Goal: Task Accomplishment & Management: Manage account settings

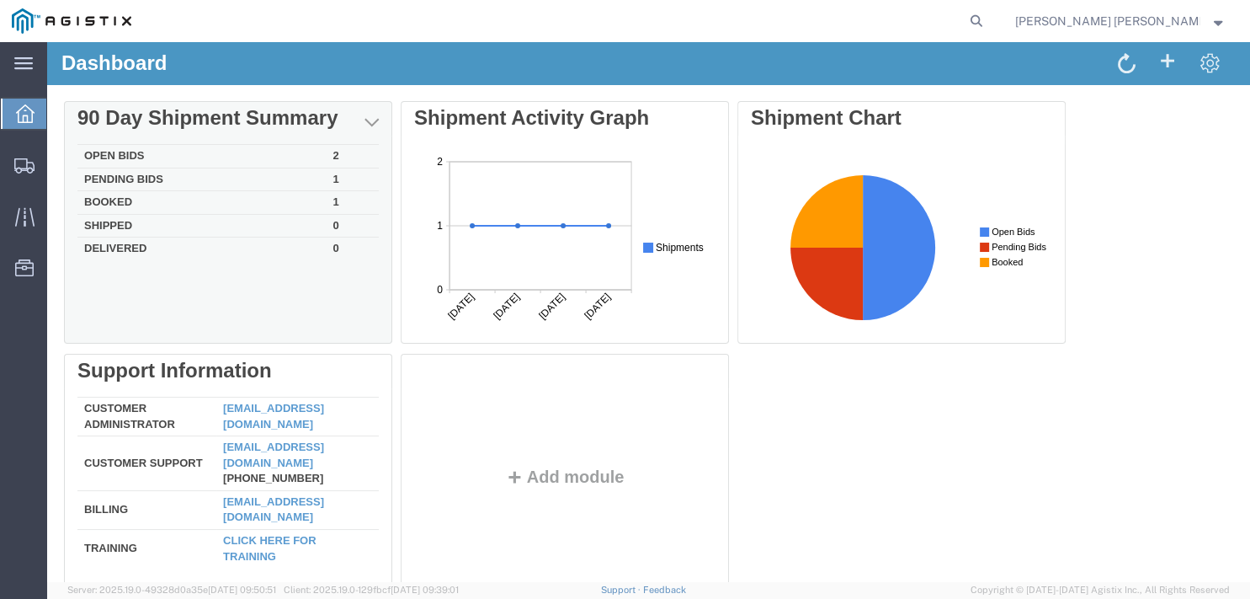
click at [177, 183] on td "Pending Bids" at bounding box center [201, 180] width 249 height 24
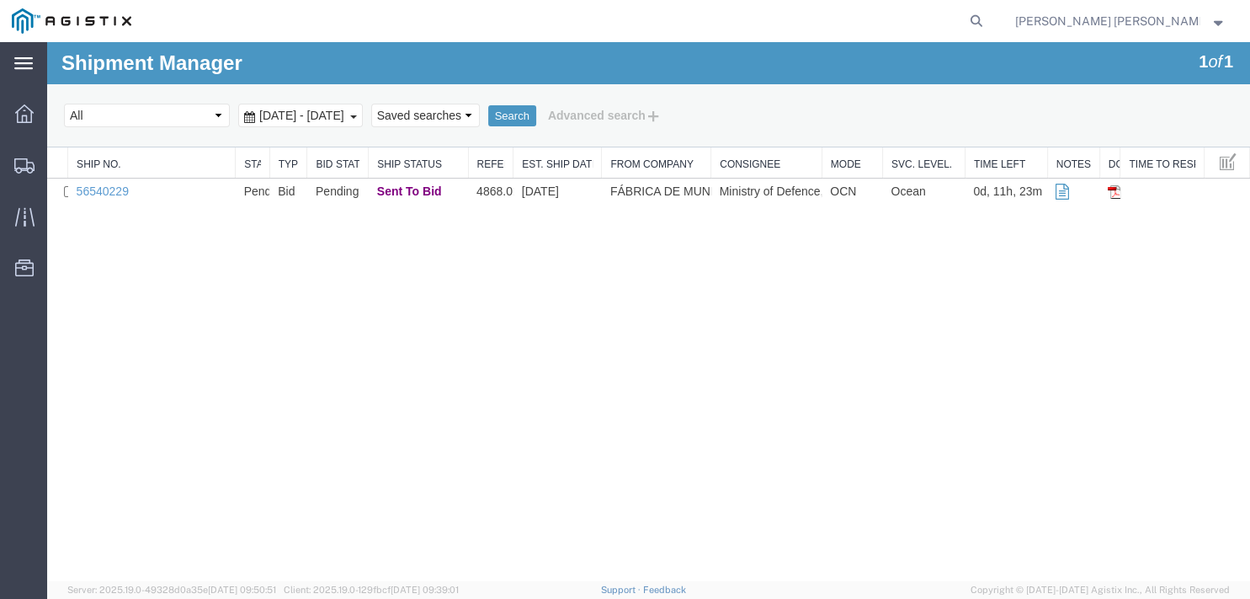
click at [32, 70] on icon at bounding box center [23, 63] width 19 height 13
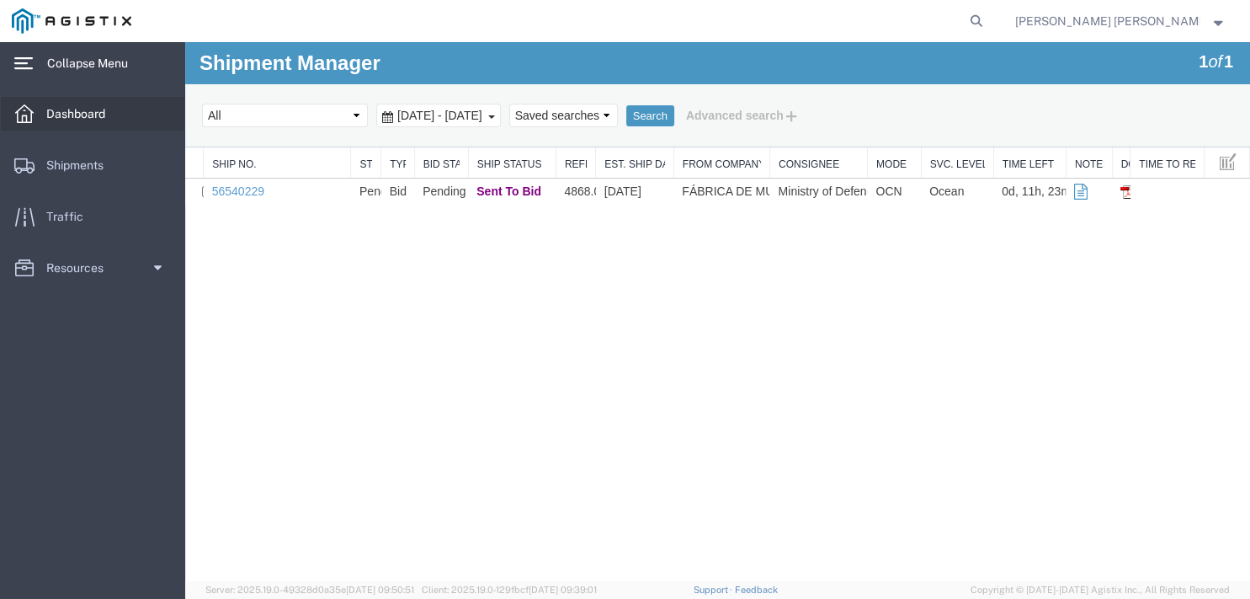
click at [60, 109] on span "Dashboard" at bounding box center [81, 114] width 71 height 34
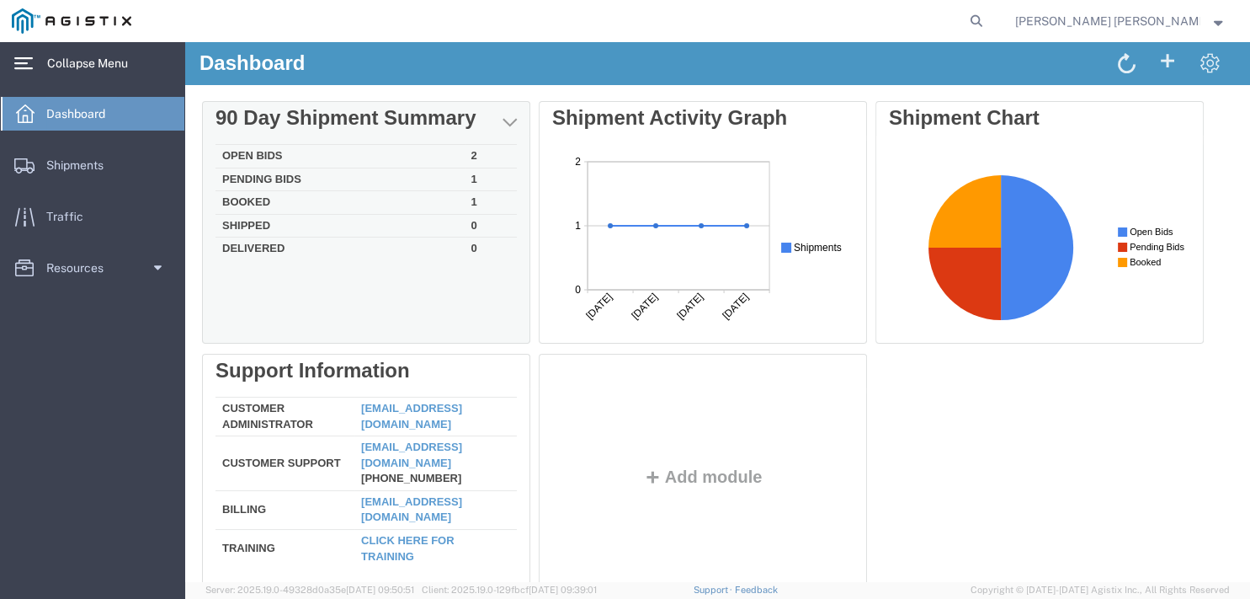
click at [244, 204] on td "Booked" at bounding box center [340, 203] width 249 height 24
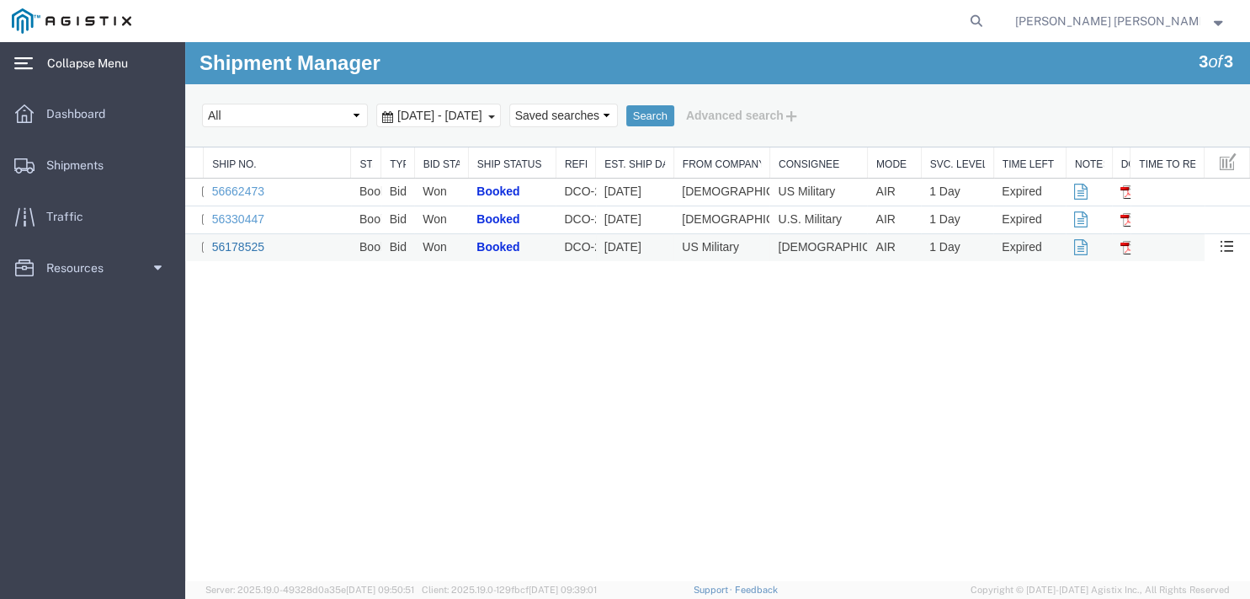
click at [248, 248] on link "56178525" at bounding box center [238, 246] width 52 height 13
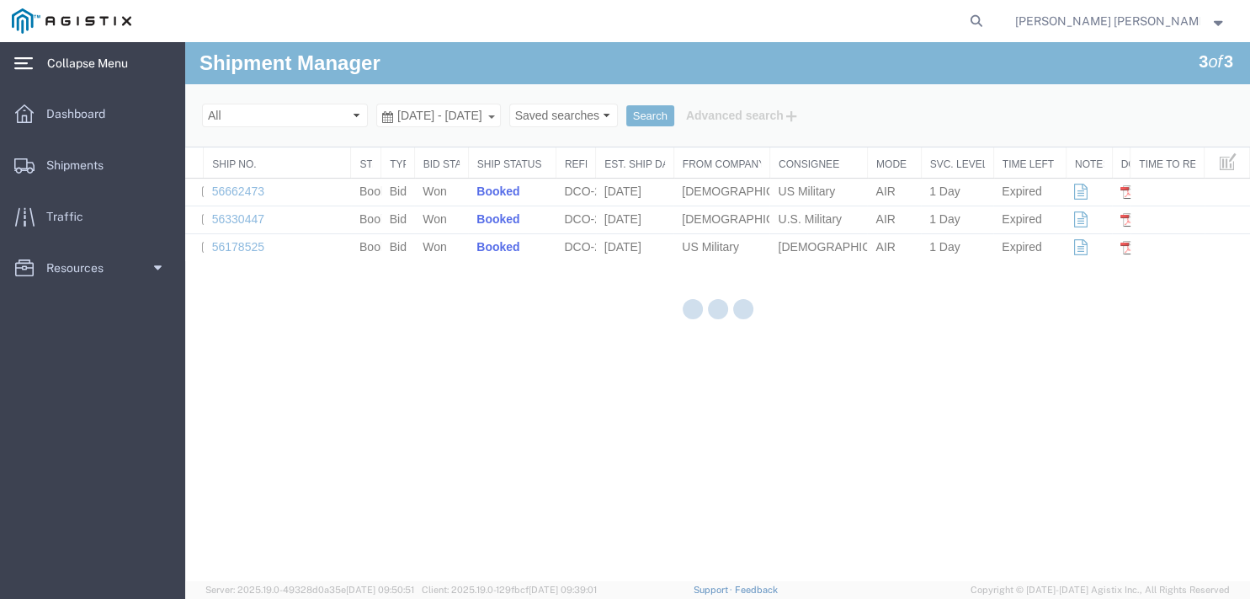
click at [248, 245] on div at bounding box center [717, 311] width 1065 height 539
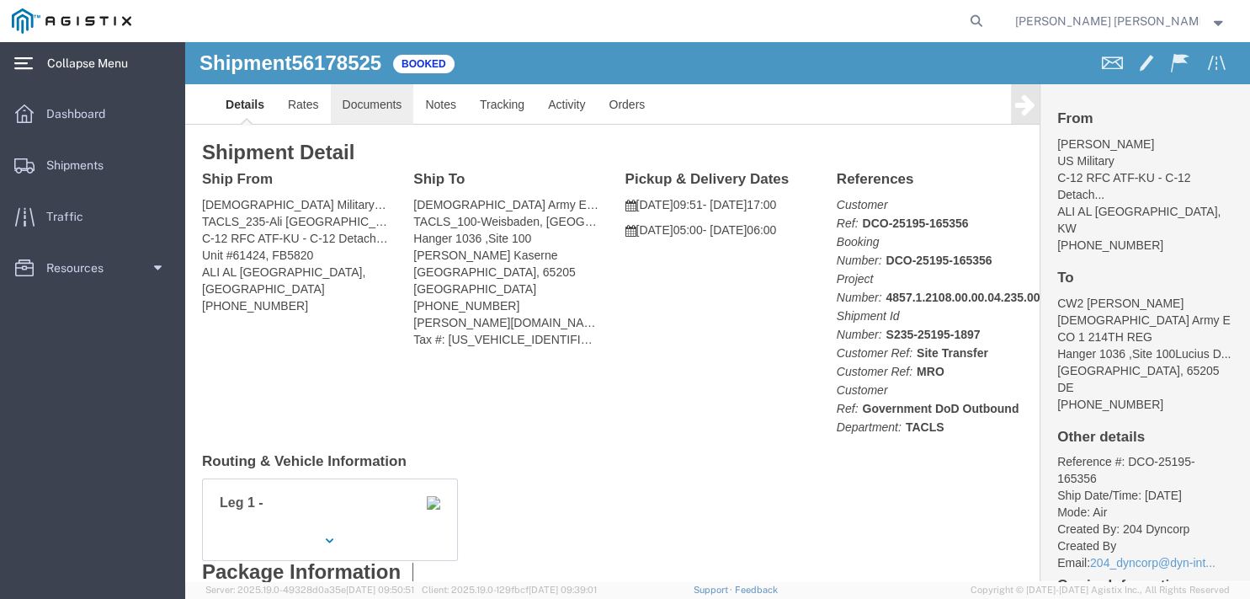
click link "Documents"
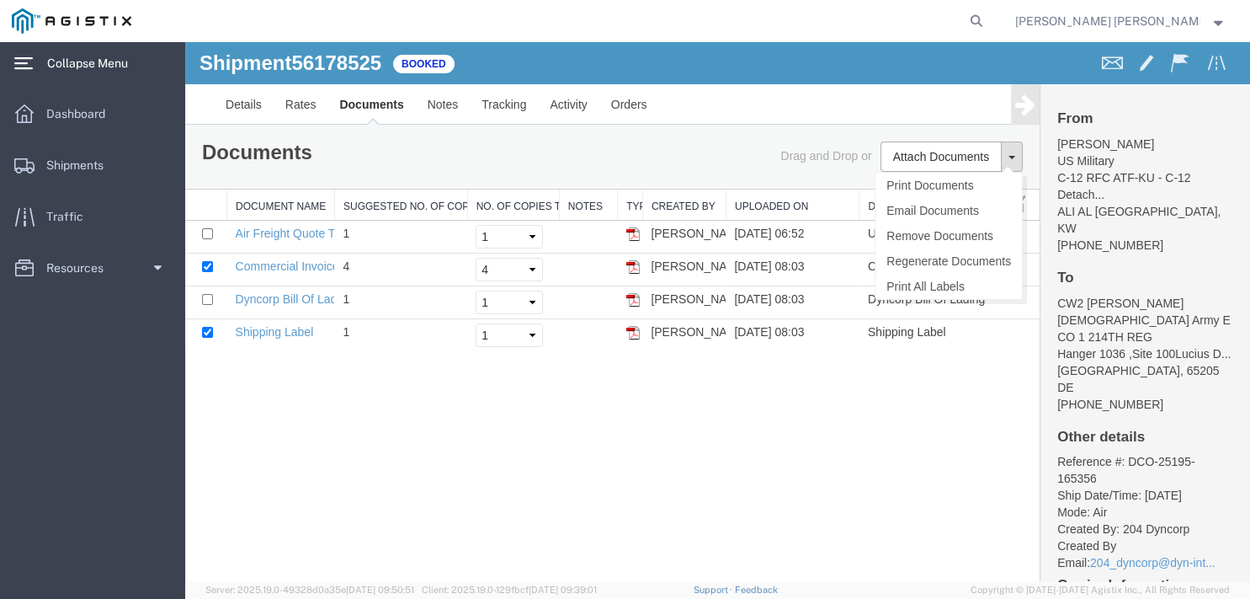
click at [1018, 157] on button at bounding box center [1012, 156] width 22 height 30
click at [727, 152] on div "Drag and Drop or Attach Documents Print Documents Email Documents Remove Docume…" at bounding box center [824, 156] width 423 height 30
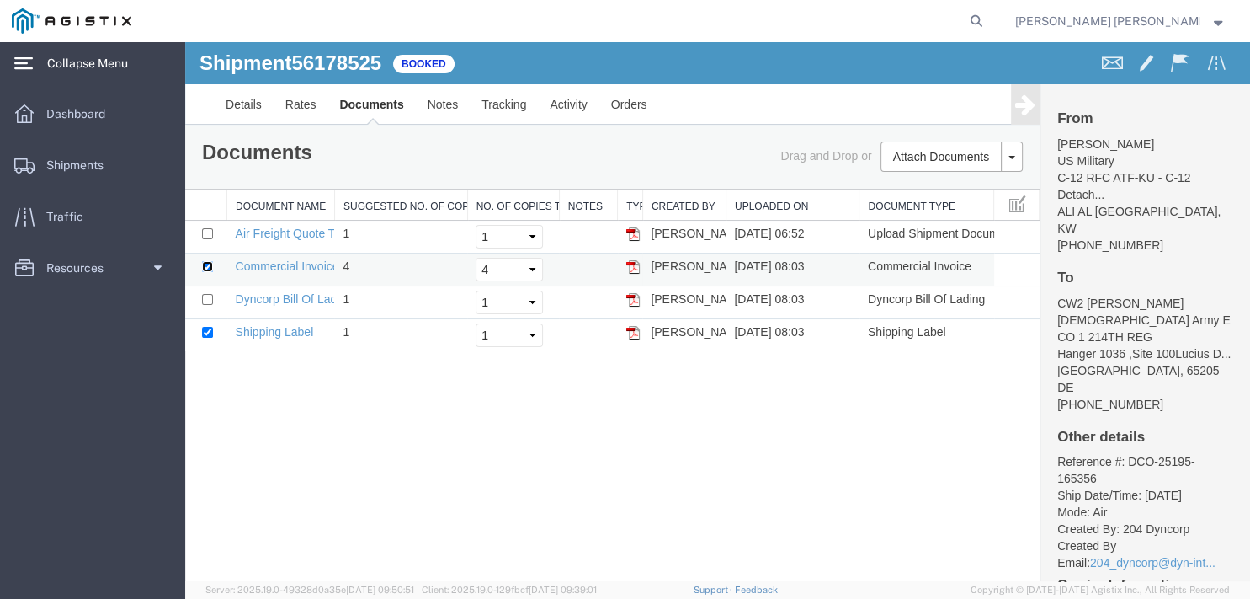
click at [210, 268] on input "checkbox" at bounding box center [207, 266] width 11 height 11
checkbox input "false"
click at [200, 329] on td at bounding box center [206, 335] width 42 height 33
click at [212, 327] on input "checkbox" at bounding box center [207, 332] width 11 height 11
checkbox input "false"
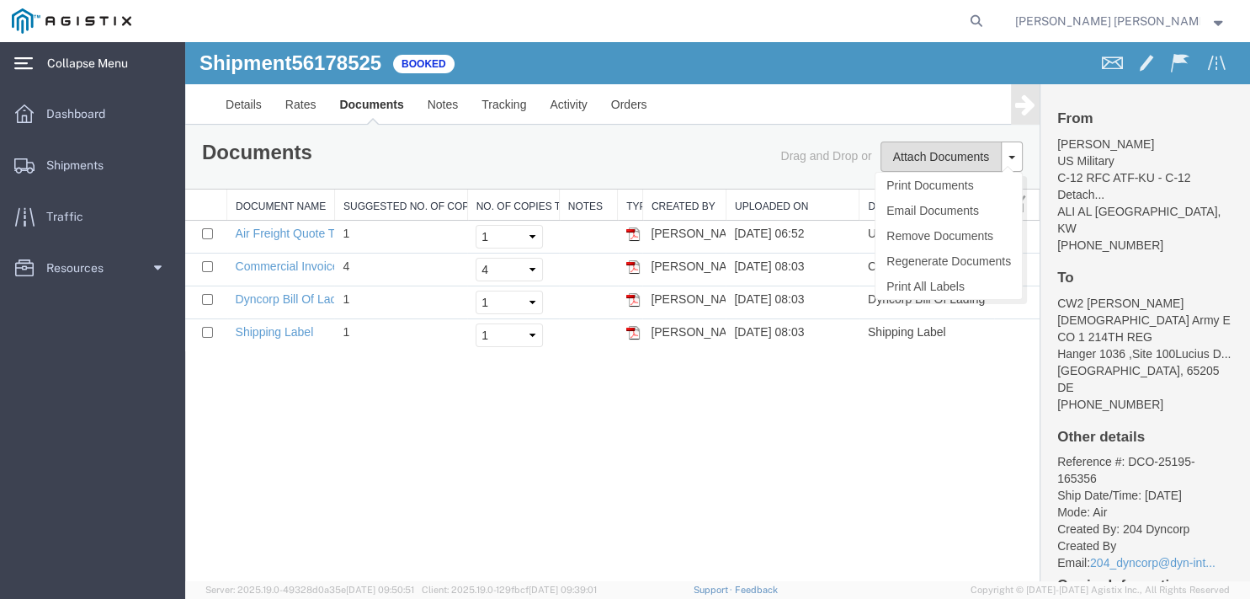
click at [954, 162] on button "Attach Documents" at bounding box center [941, 156] width 121 height 30
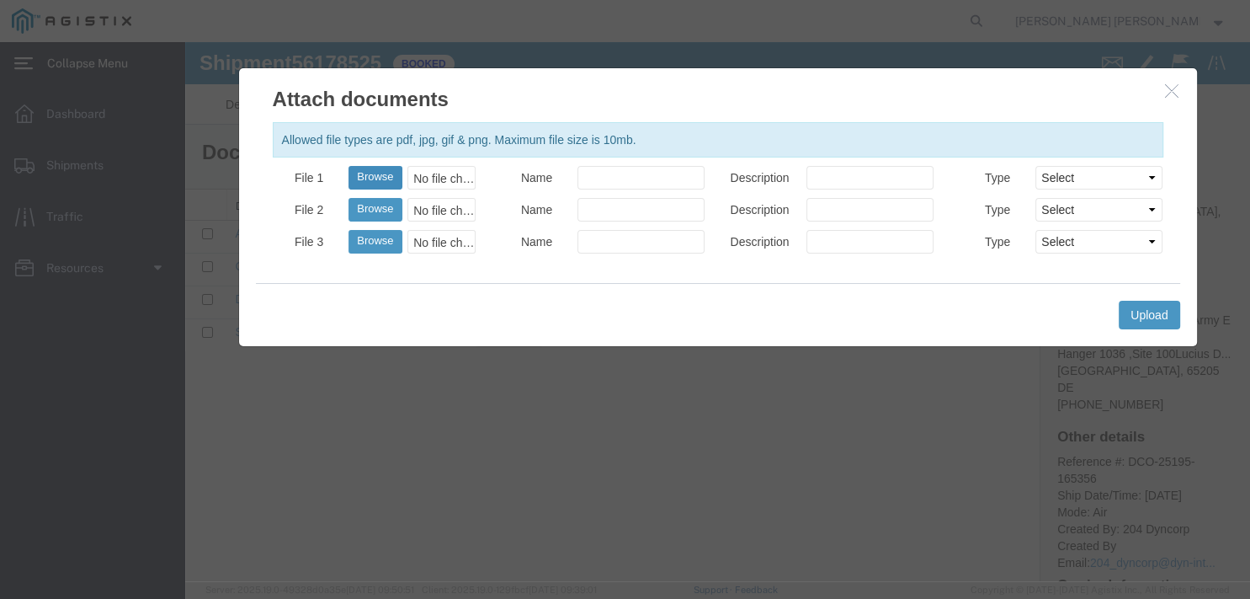
click at [390, 174] on button "Browse" at bounding box center [375, 178] width 53 height 24
type input "C:\fakepath\482787-DKW265766-AEFZ-10131921.pdf"
click at [642, 180] on input "Name" at bounding box center [641, 178] width 127 height 24
click at [1175, 99] on button "button" at bounding box center [1173, 91] width 21 height 21
